Goal: Task Accomplishment & Management: Use online tool/utility

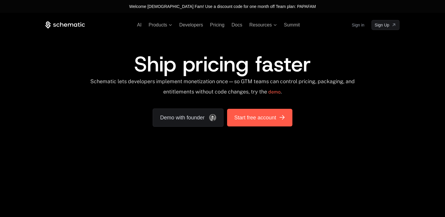
click at [240, 118] on span "Start free account" at bounding box center [255, 118] width 42 height 8
